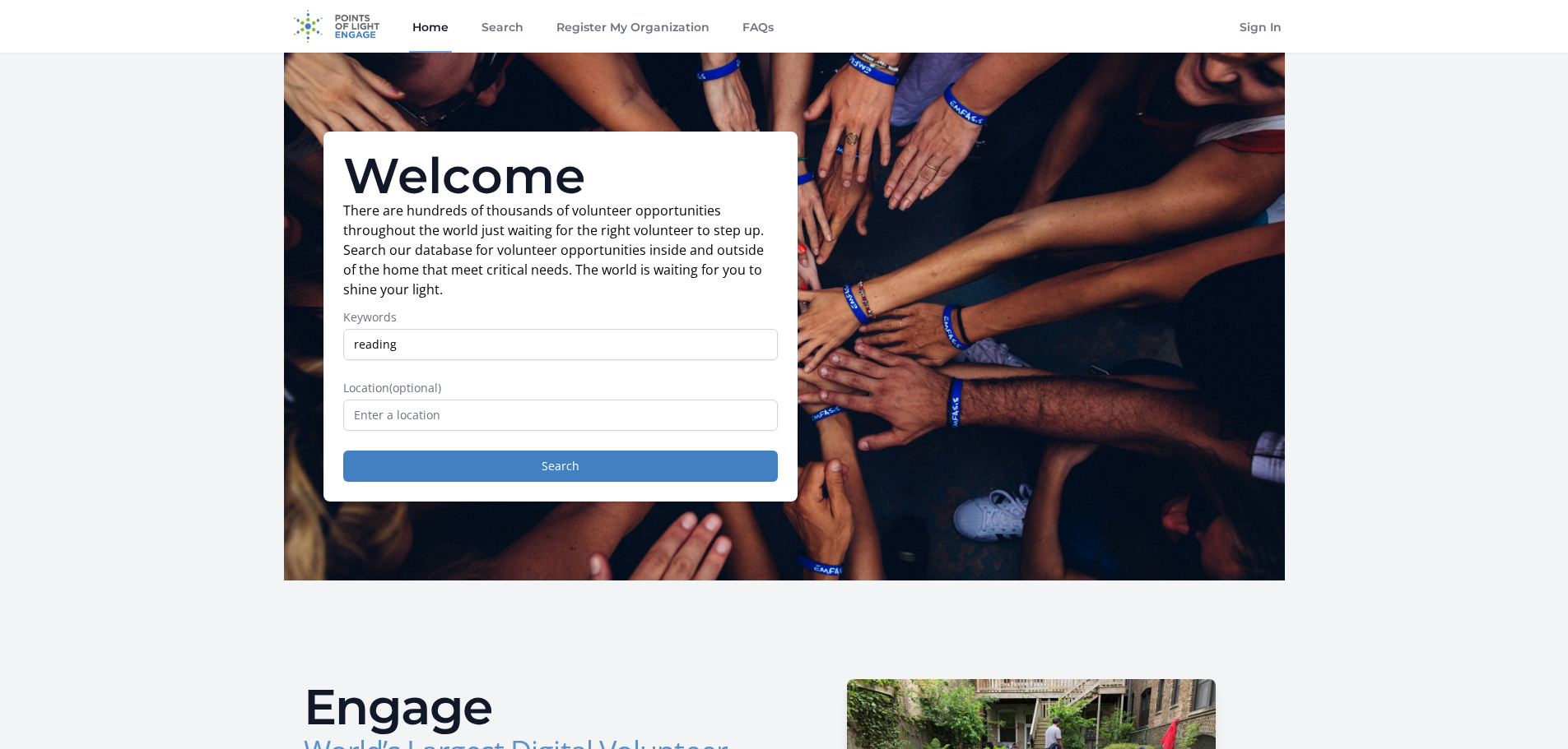
type input "reading"
click at [403, 425] on input "text" at bounding box center [561, 415] width 434 height 32
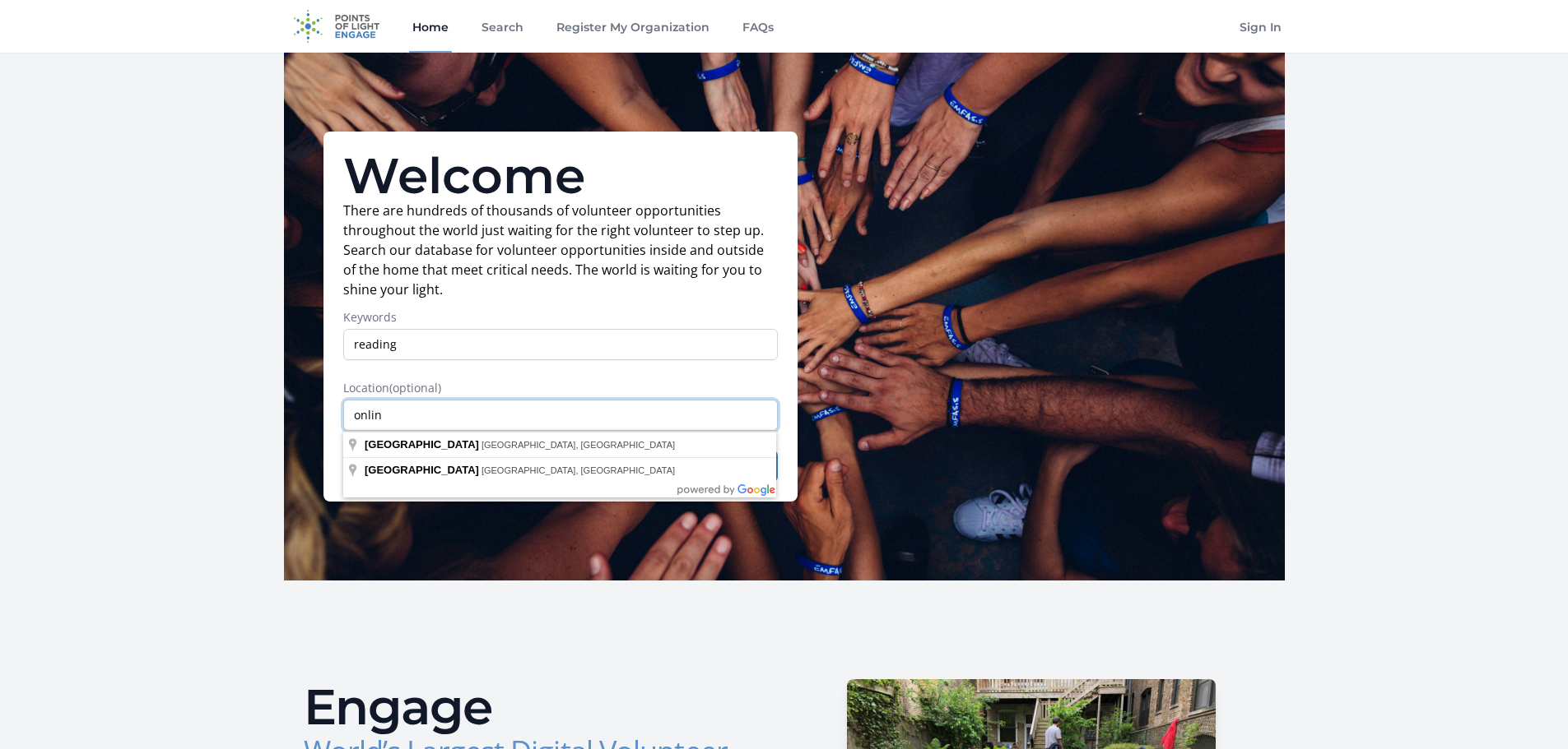
type input "online"
click at [572, 427] on input "online" at bounding box center [561, 415] width 434 height 32
drag, startPoint x: 428, startPoint y: 406, endPoint x: 111, endPoint y: 397, distance: 317.1
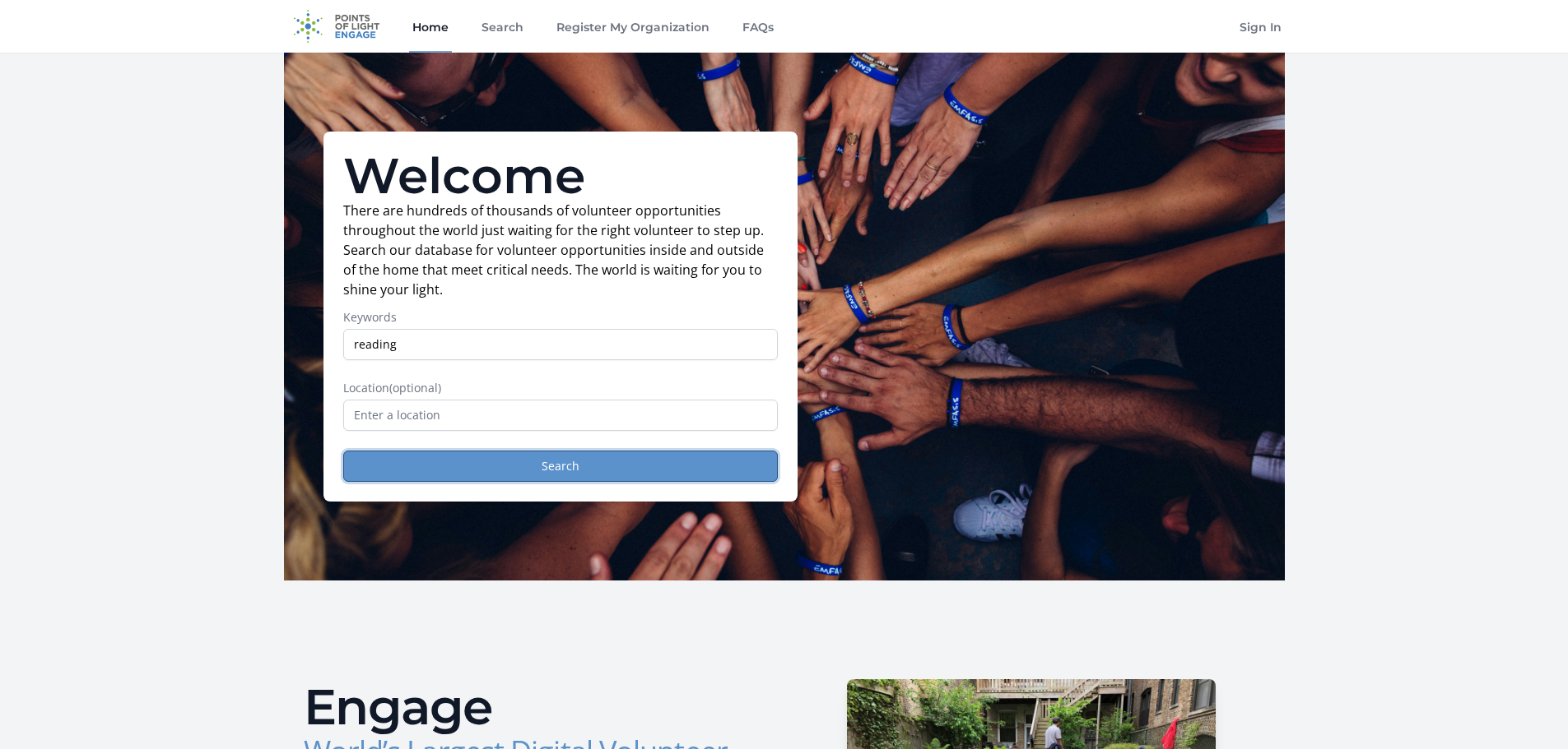
click at [526, 466] on button "Search" at bounding box center [561, 467] width 434 height 32
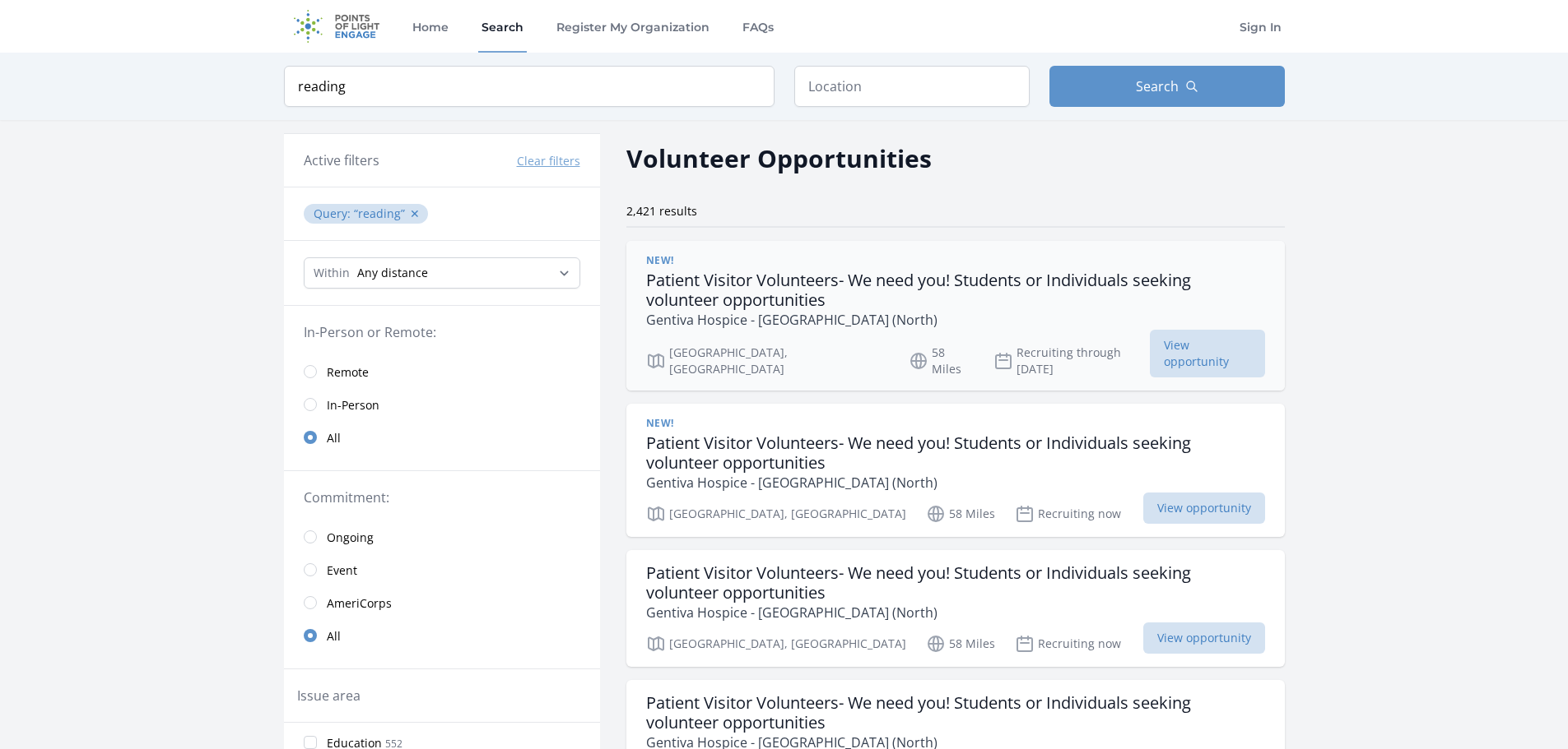
click at [688, 284] on h3 "Patient Visitor Volunteers- We need you! Students or Individuals seeking volunt…" at bounding box center [955, 290] width 619 height 39
click at [338, 380] on span "Remote" at bounding box center [348, 372] width 42 height 17
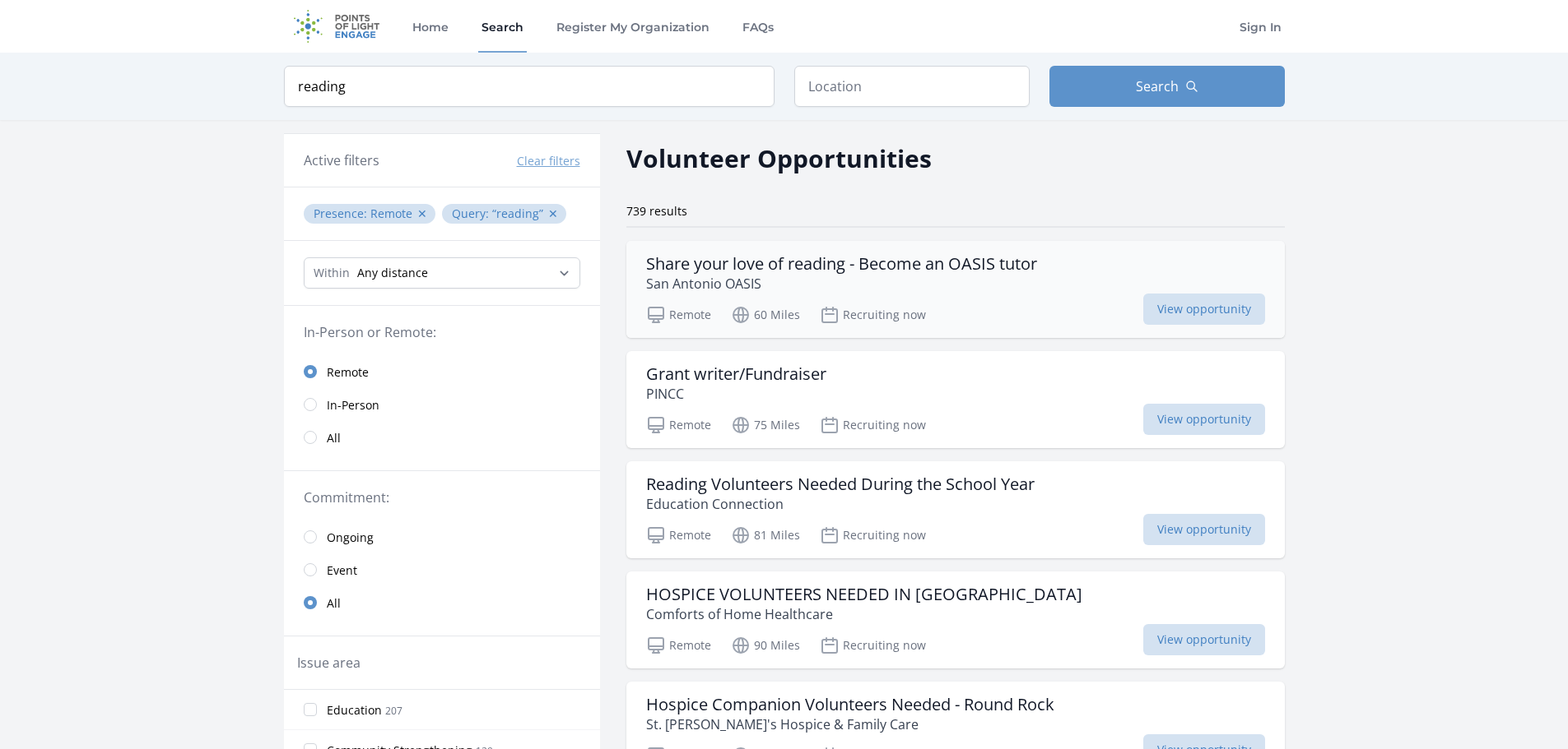
click at [695, 260] on h3 "Share your love of reading - Become an OASIS tutor" at bounding box center [841, 264] width 391 height 20
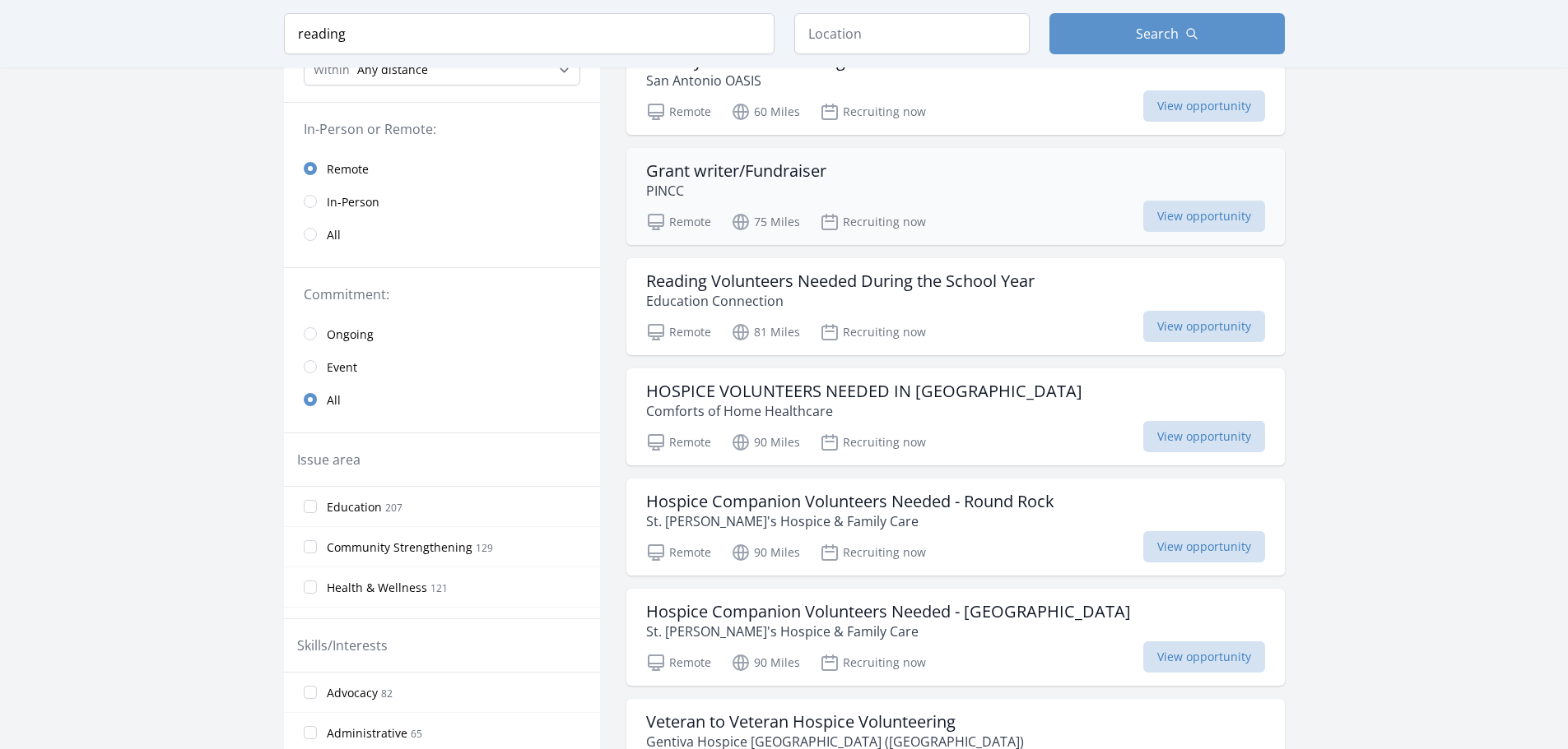
scroll to position [247, 0]
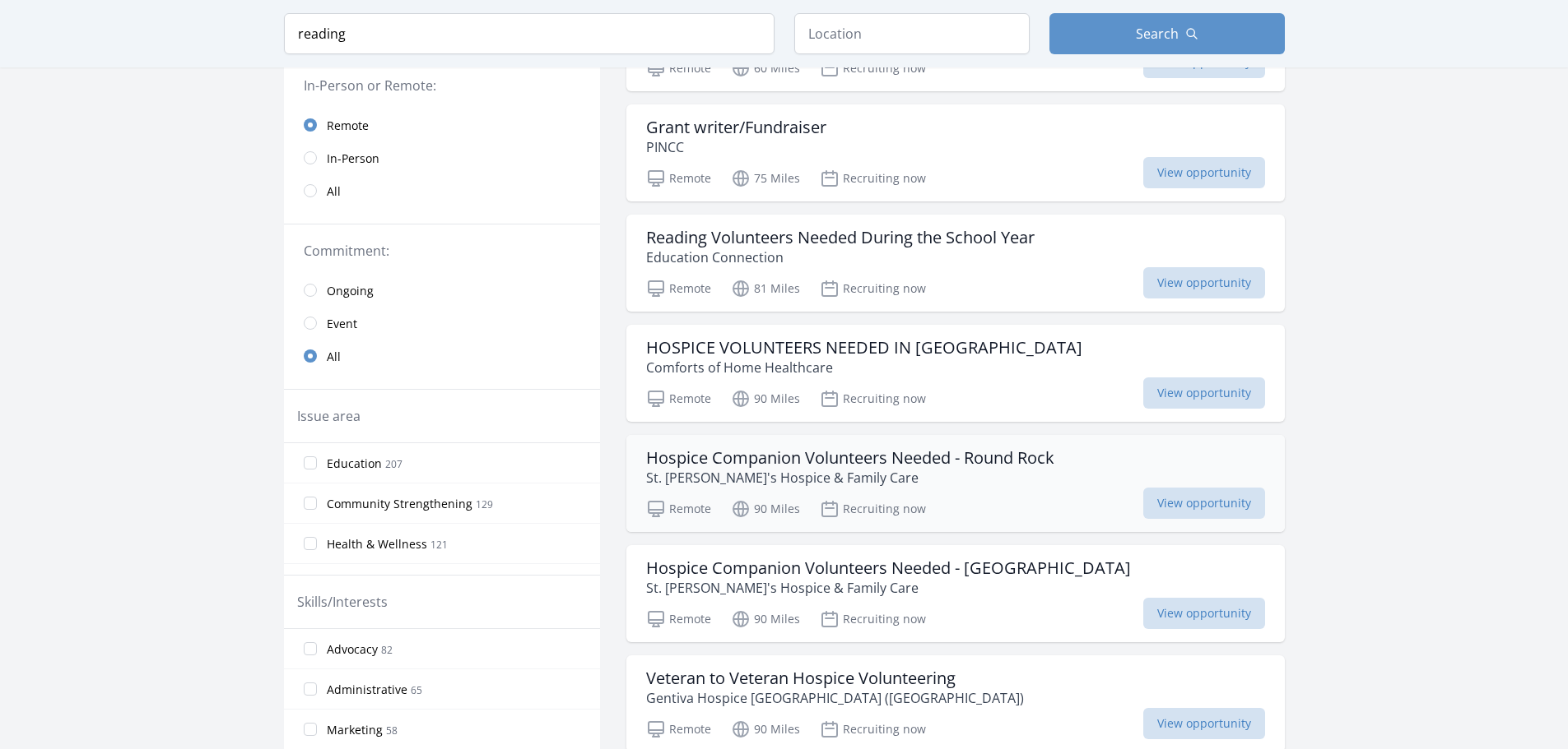
click at [700, 461] on h3 "Hospice Companion Volunteers Needed - Round Rock" at bounding box center [849, 458] width 408 height 20
click at [772, 243] on h3 "Reading Volunteers Needed During the School Year" at bounding box center [839, 238] width 388 height 20
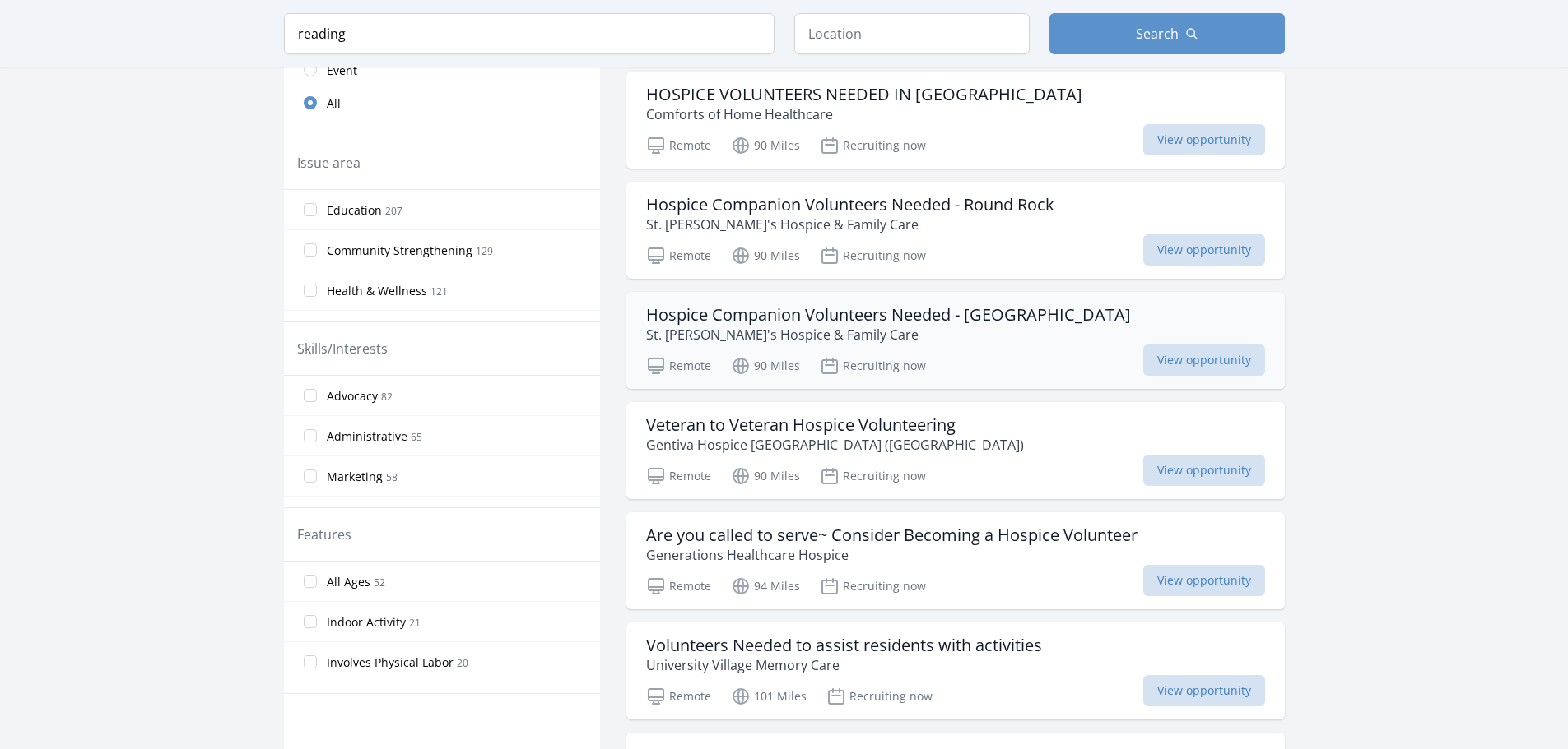
scroll to position [575, 0]
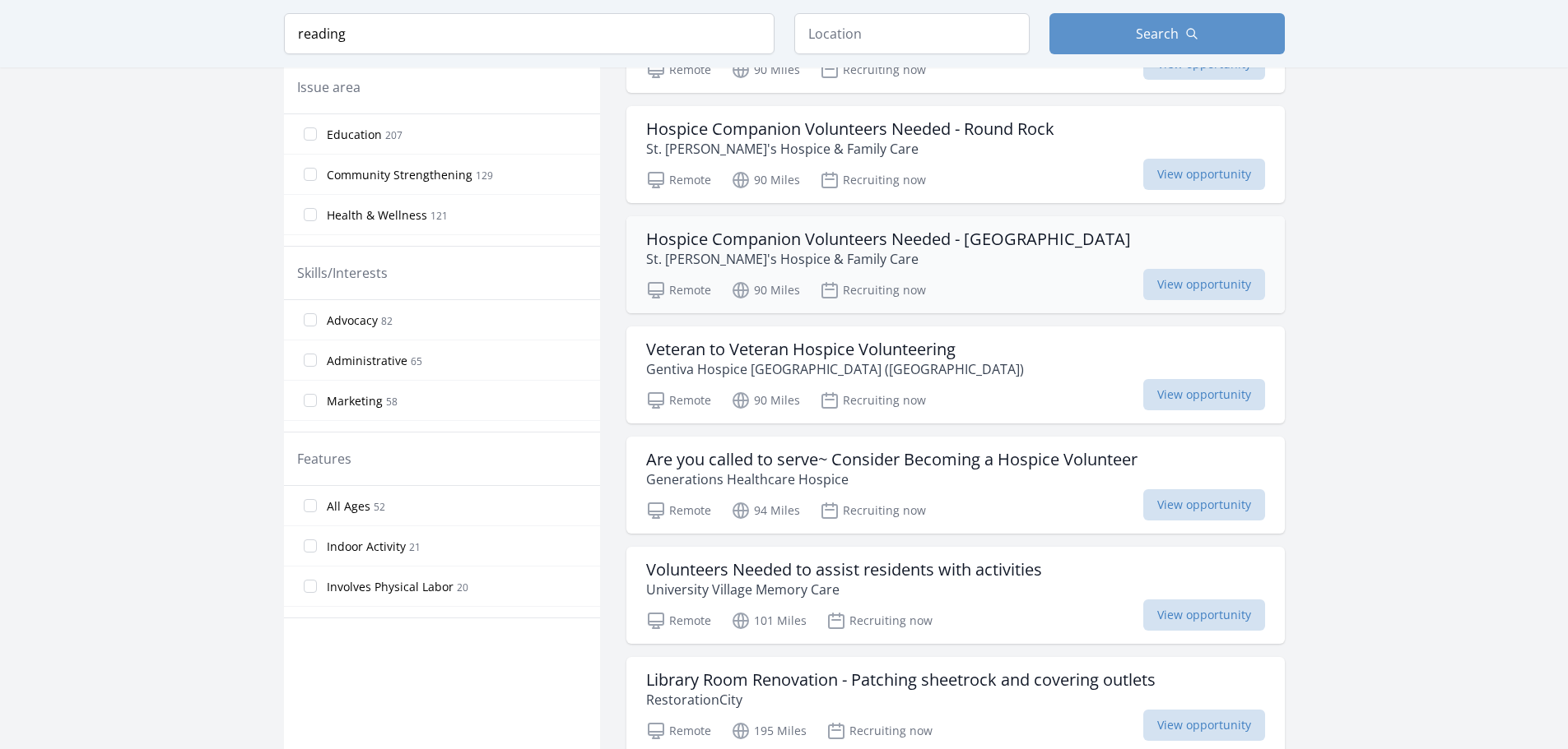
click at [778, 239] on h3 "Hospice Companion Volunteers Needed - Georgetown" at bounding box center [888, 240] width 485 height 20
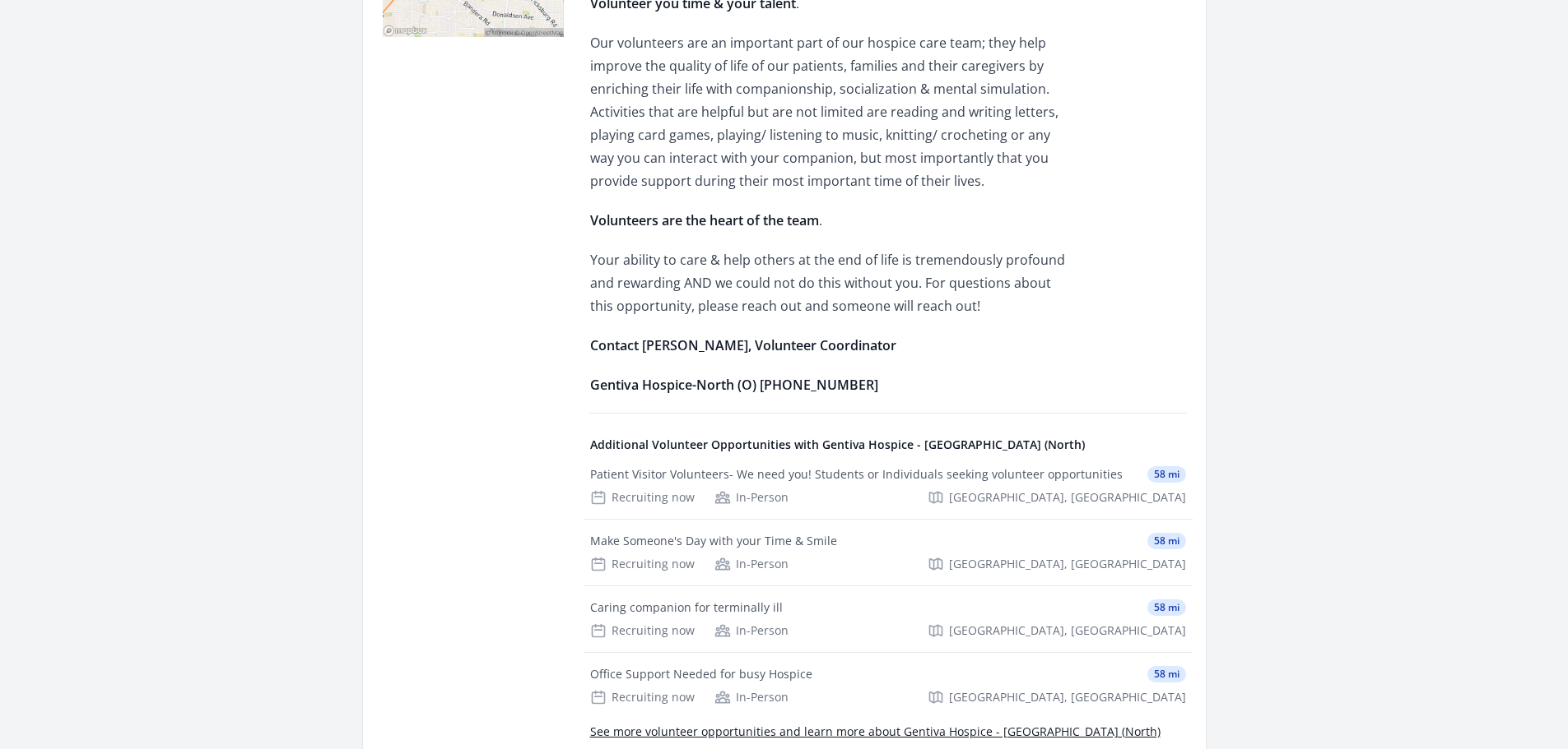
scroll to position [658, 0]
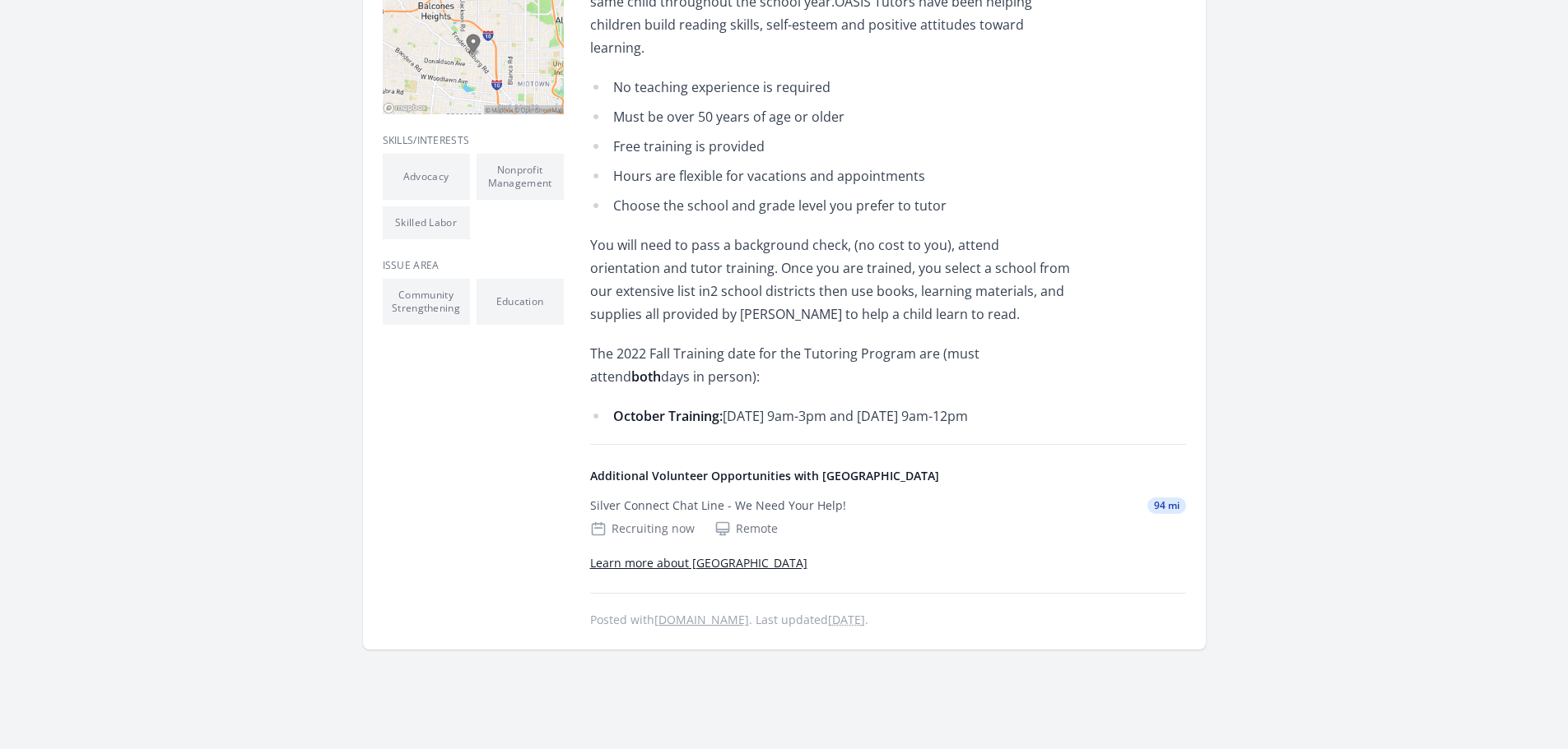
scroll to position [575, 0]
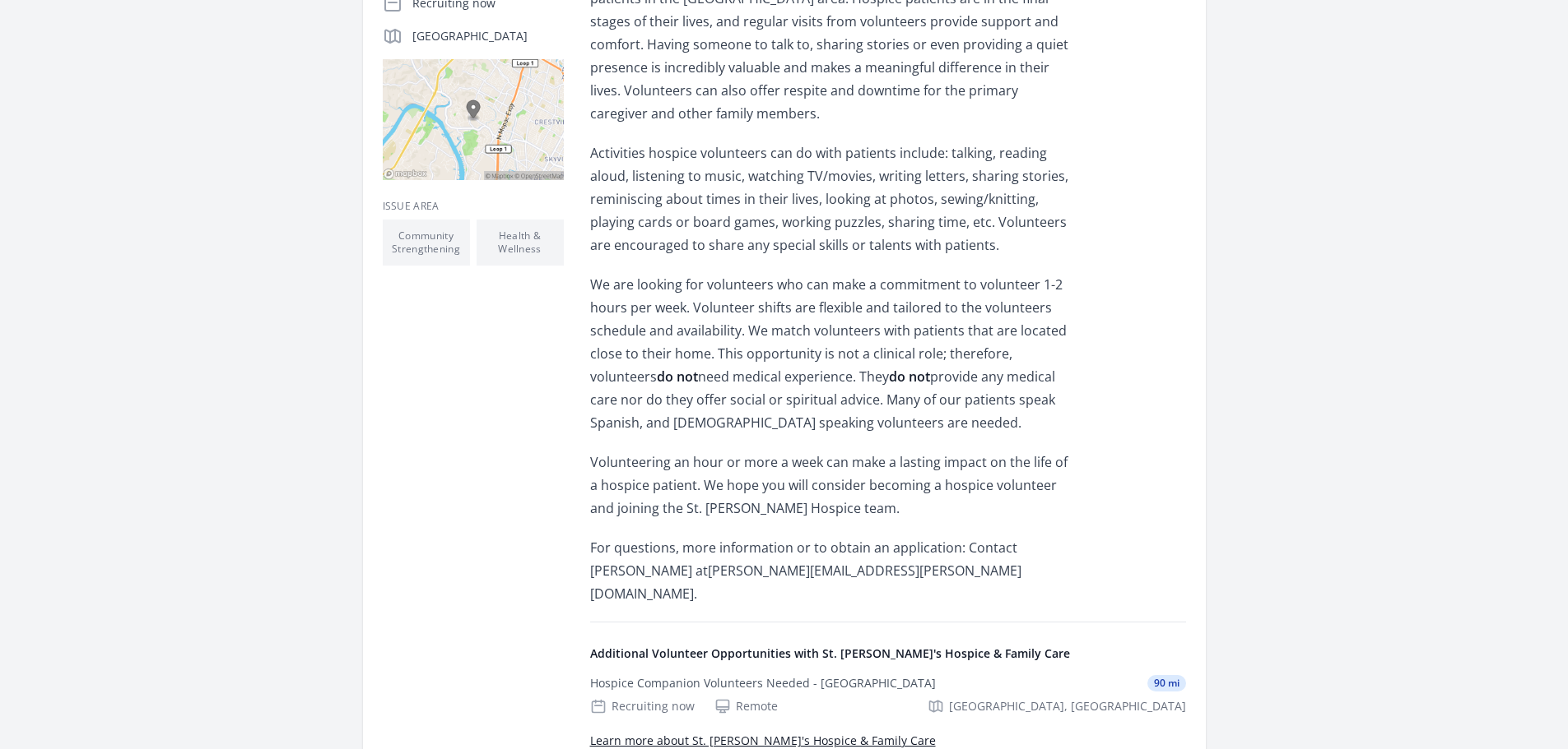
scroll to position [412, 0]
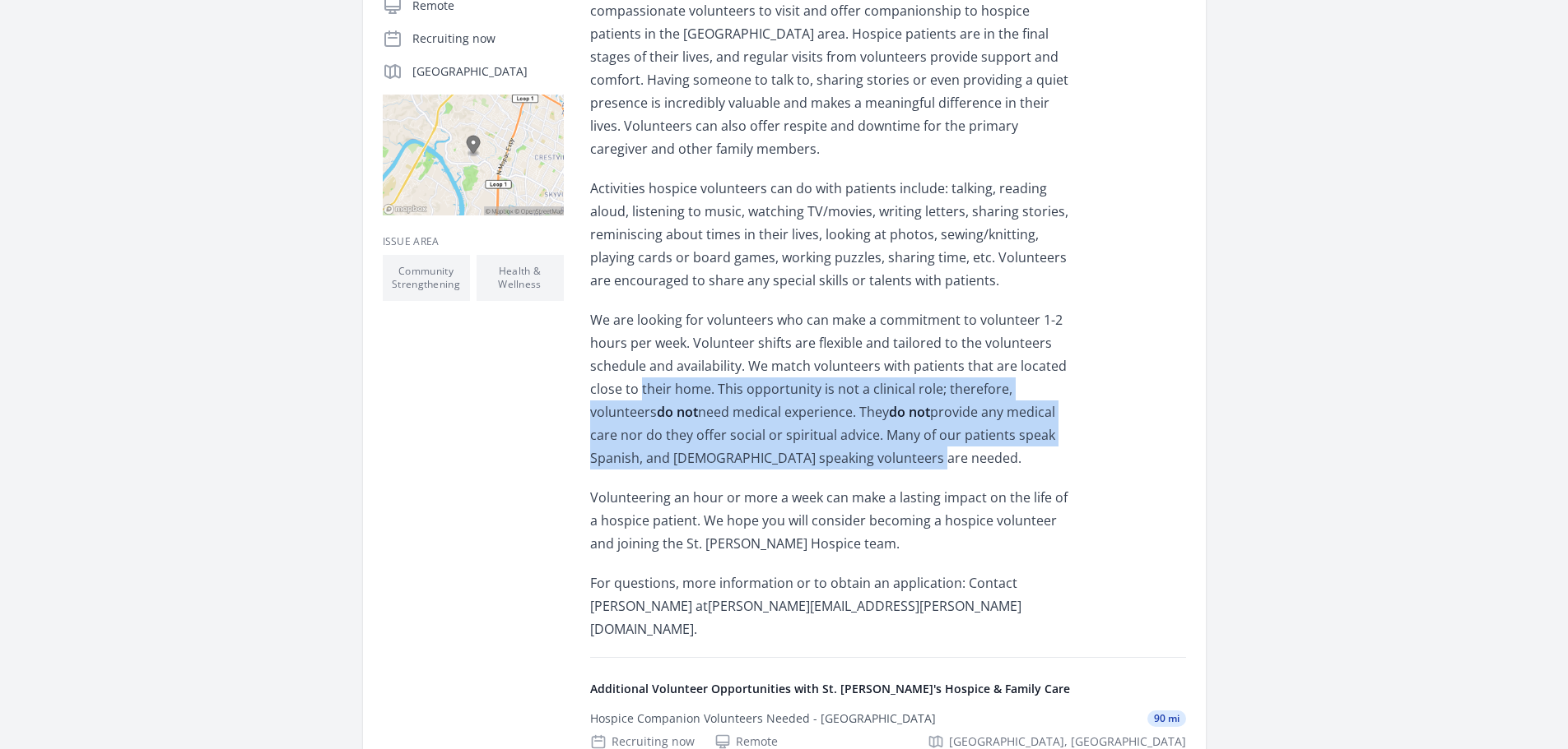
drag, startPoint x: 640, startPoint y: 363, endPoint x: 980, endPoint y: 430, distance: 346.5
click at [980, 430] on p "We are looking for volunteers who can make a commitment to volunteer 1-2 hours …" at bounding box center [831, 389] width 482 height 161
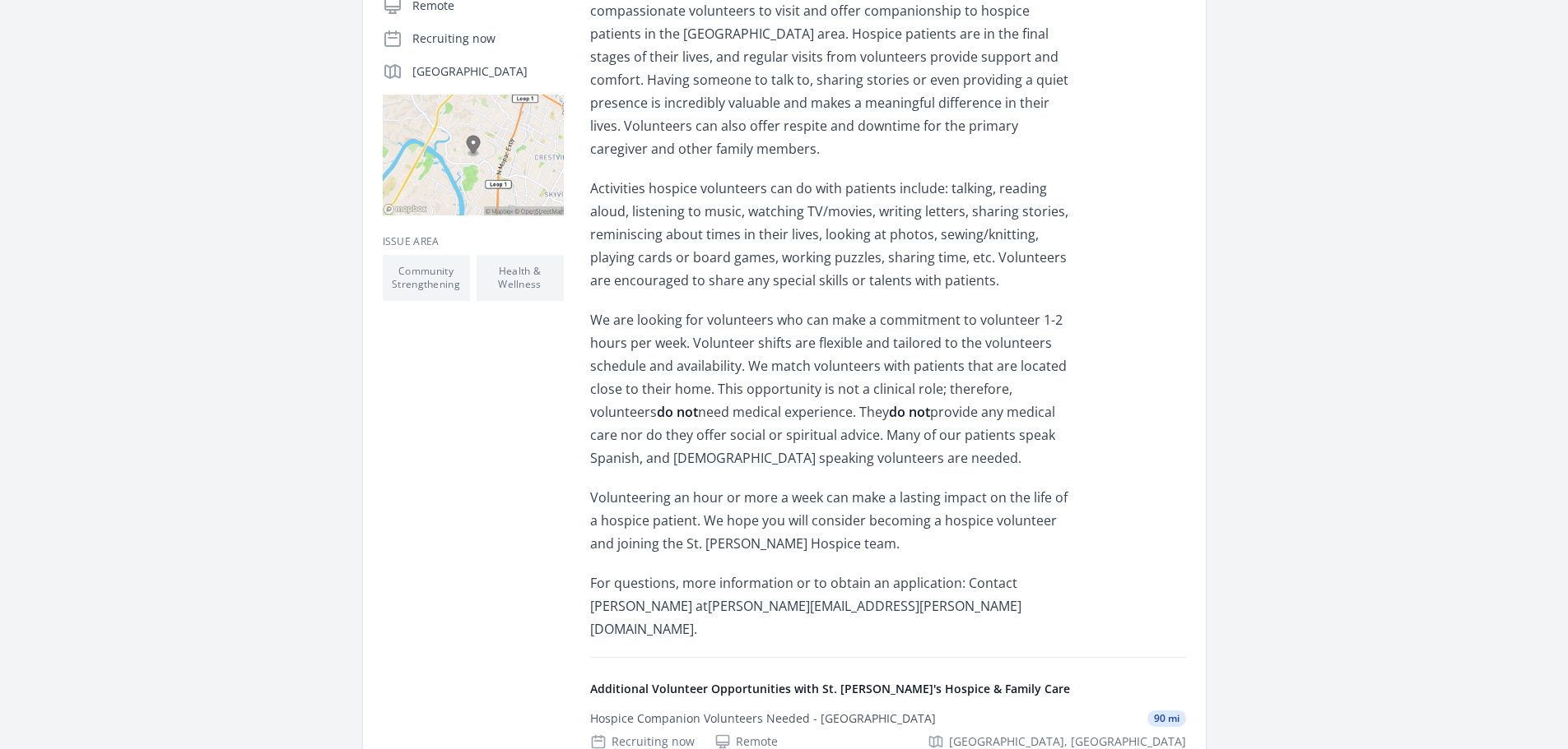
click at [563, 422] on div "Issue area Community Strengthening Health & Wellness" at bounding box center [473, 529] width 181 height 628
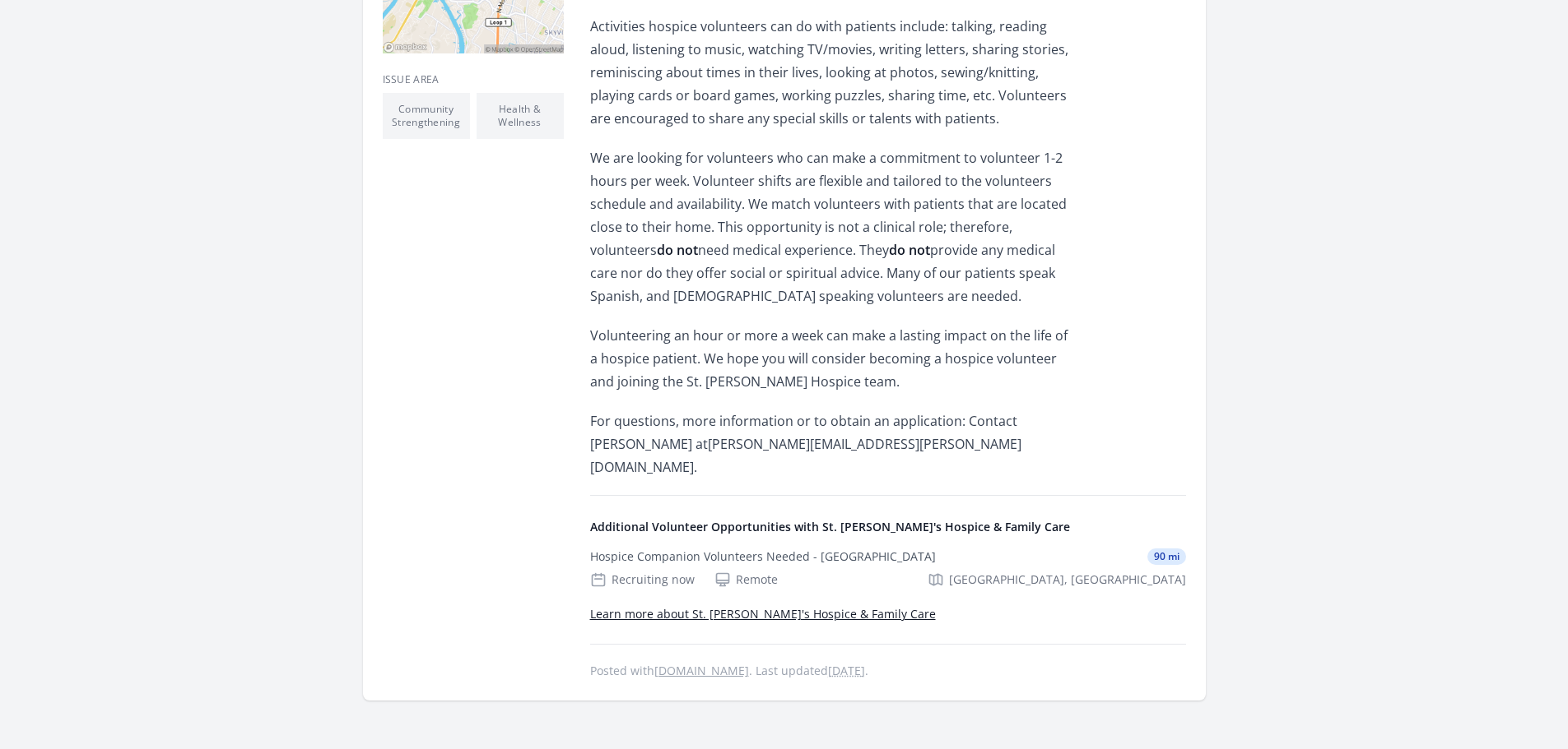
scroll to position [575, 0]
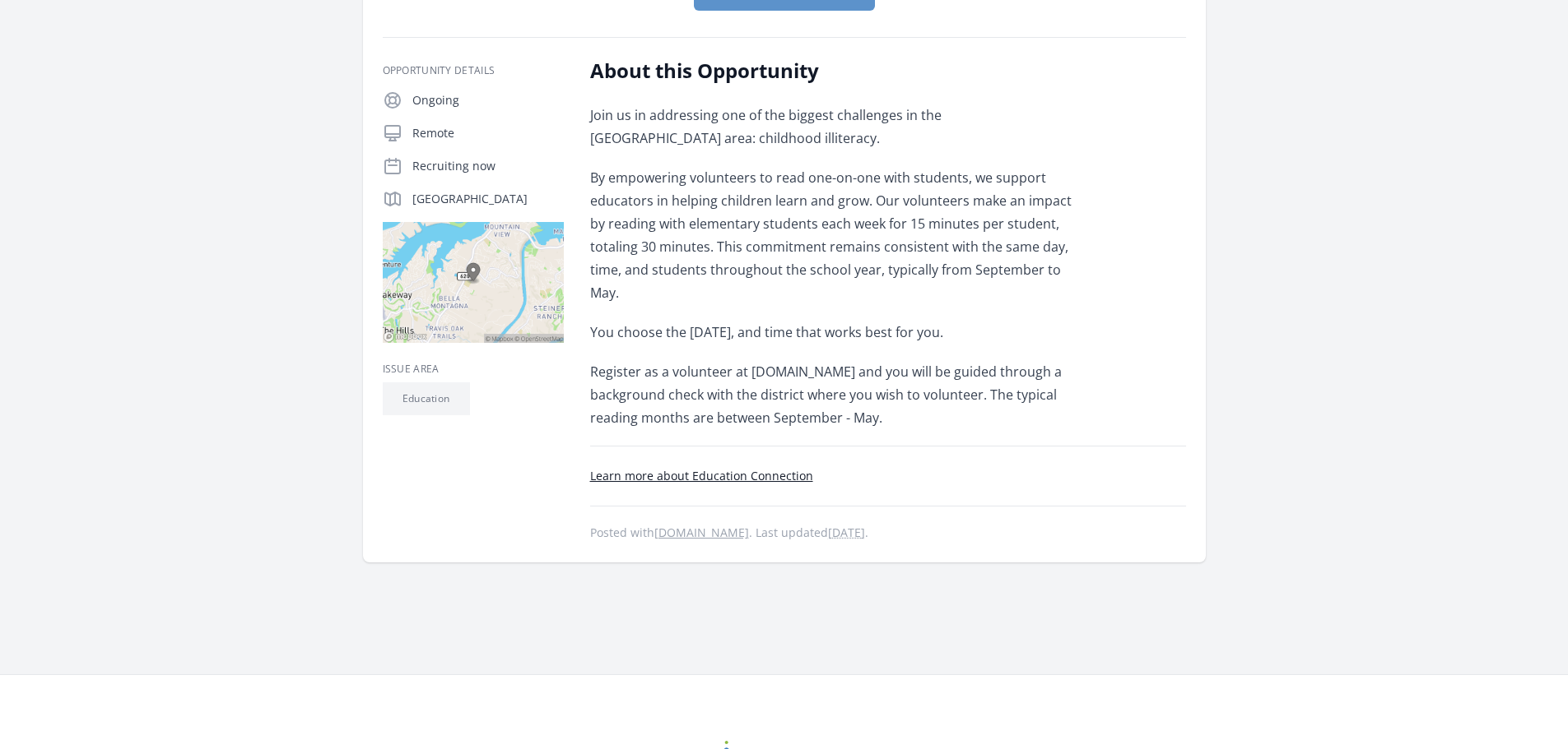
scroll to position [329, 0]
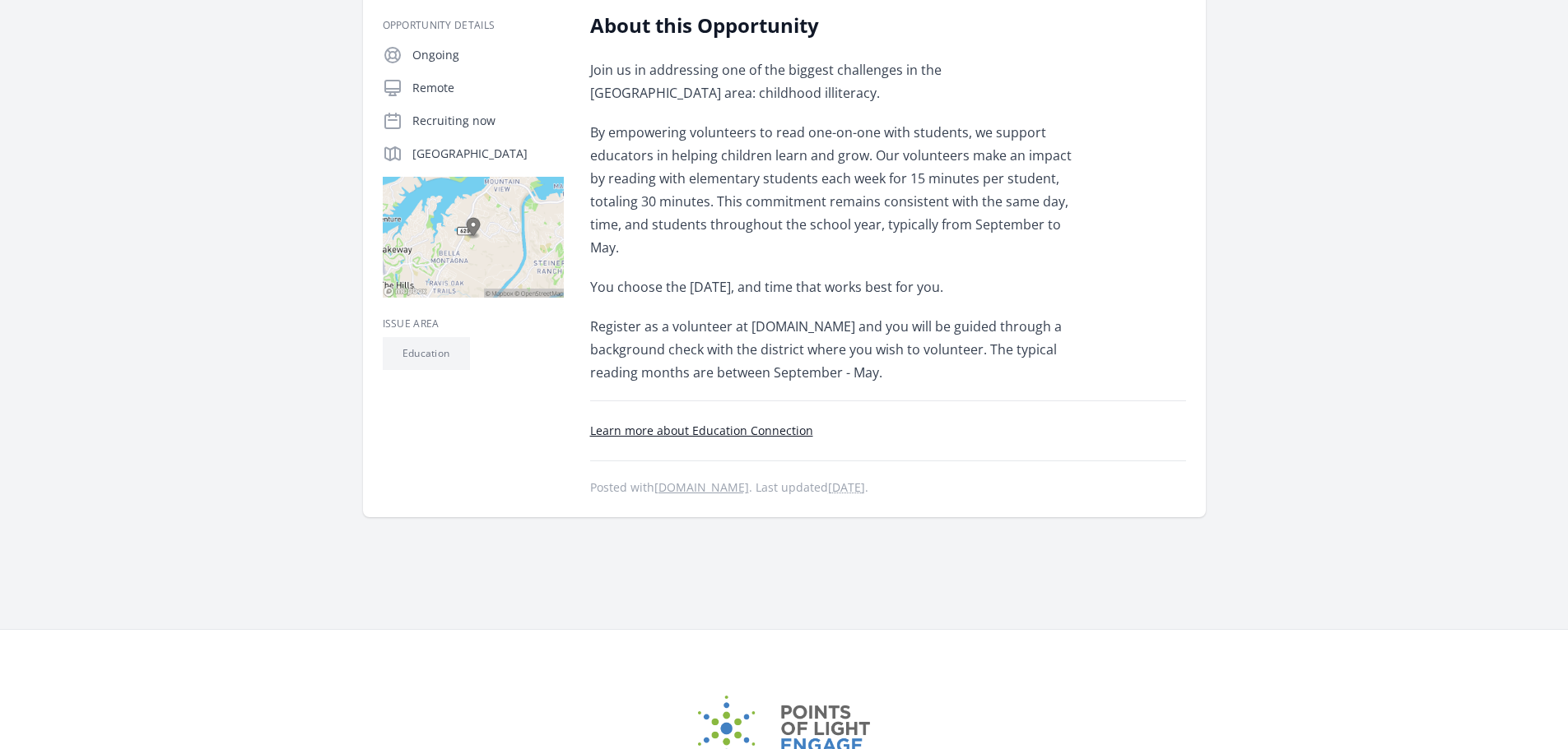
click at [763, 428] on link "Learn more about Education Connection" at bounding box center [702, 430] width 223 height 16
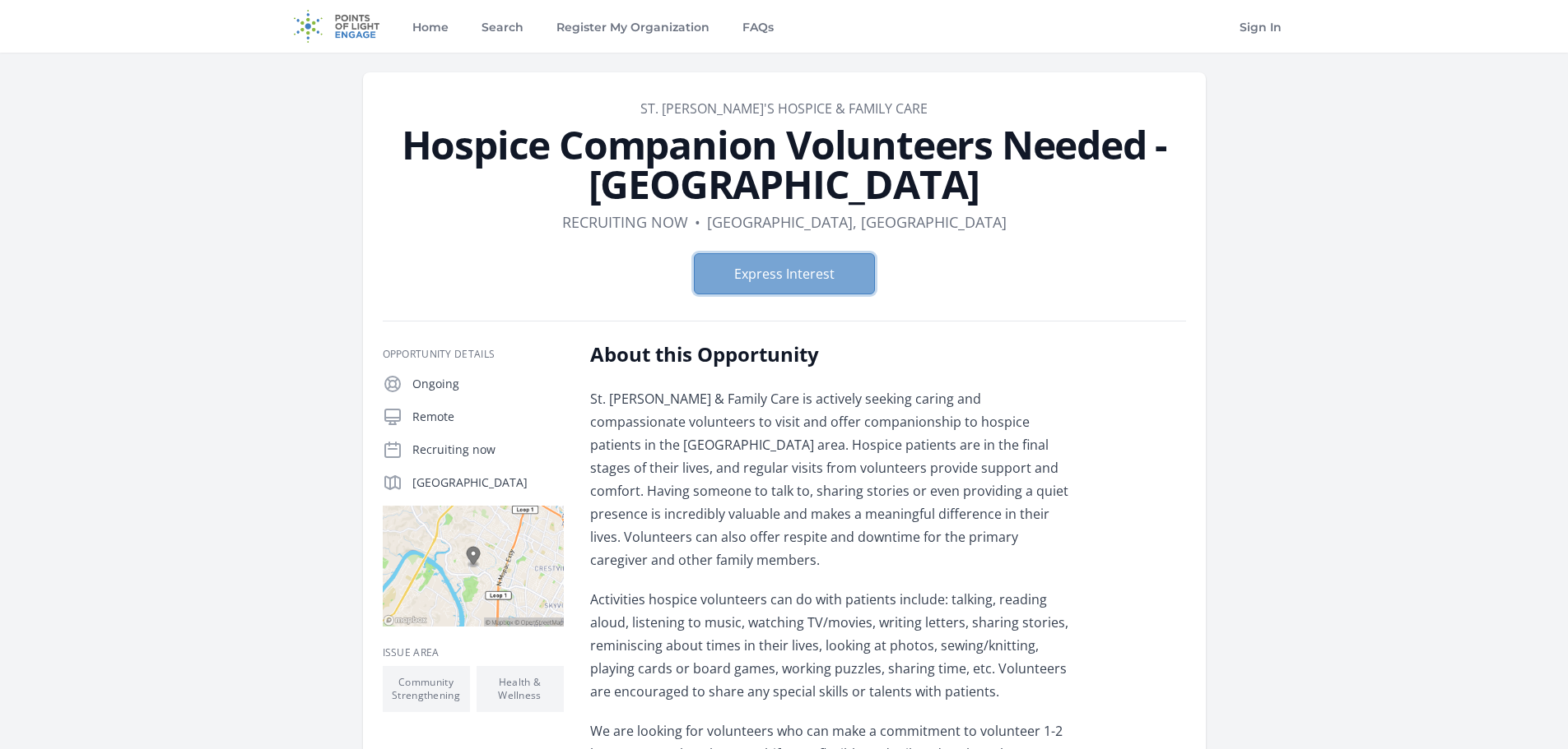
click at [798, 266] on button "Express Interest" at bounding box center [784, 274] width 181 height 41
